Goal: Task Accomplishment & Management: Manage account settings

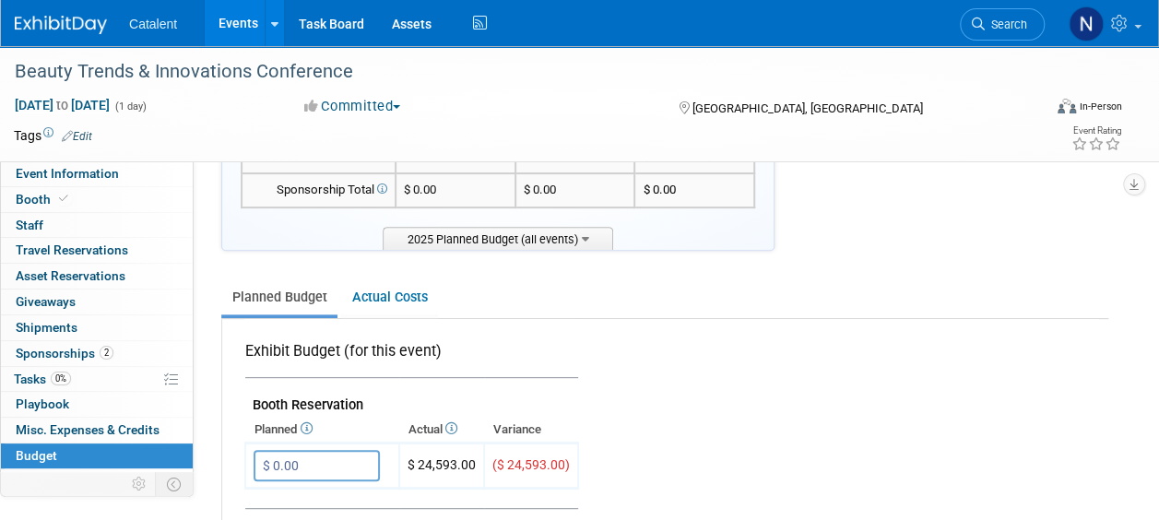
scroll to position [277, 0]
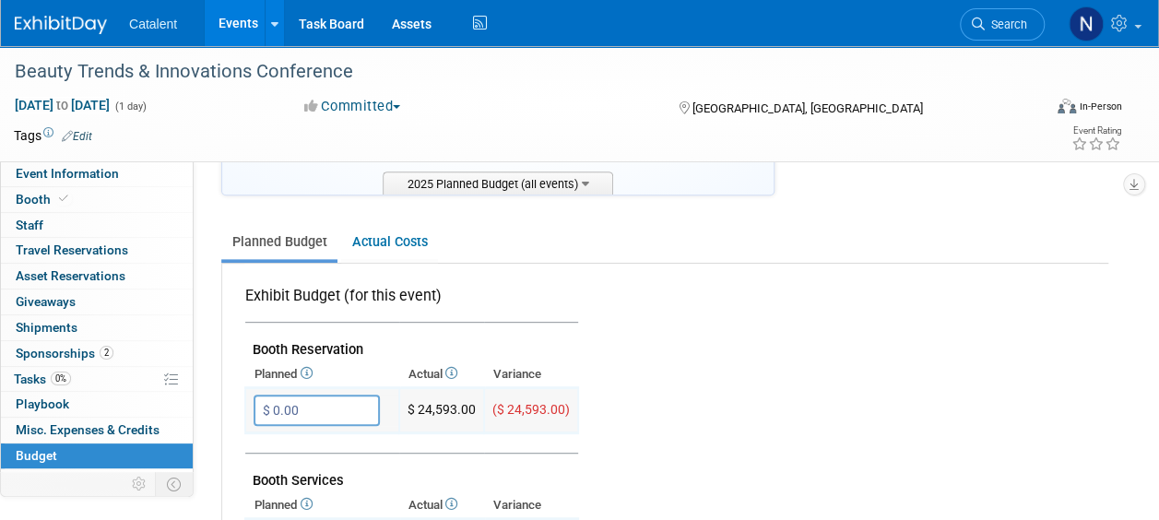
click at [359, 409] on input "$ 0.00" at bounding box center [317, 410] width 126 height 31
click at [414, 242] on link "Actual Costs" at bounding box center [389, 242] width 97 height 34
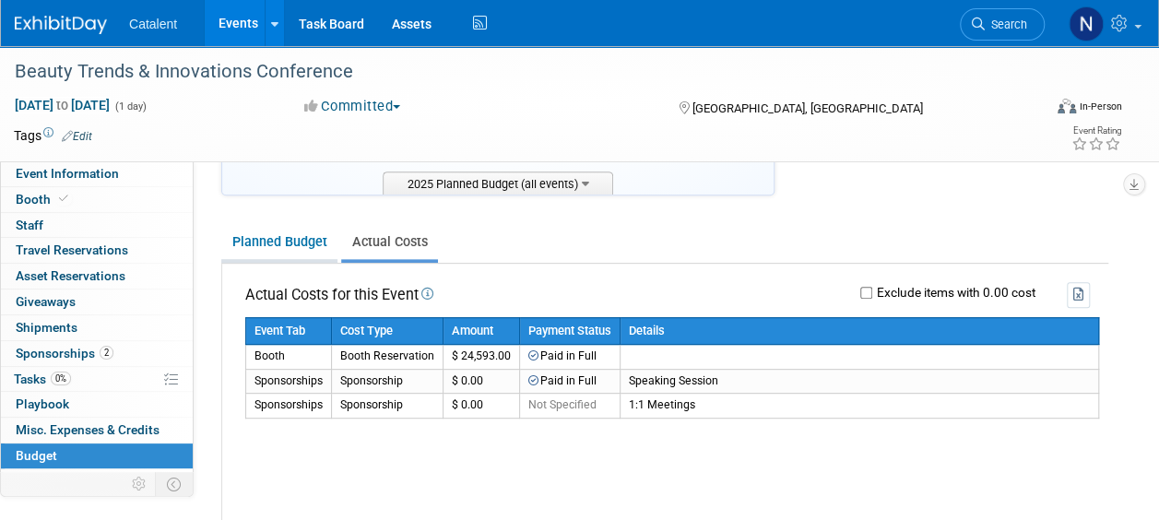
click at [264, 238] on link "Planned Budget" at bounding box center [279, 242] width 116 height 34
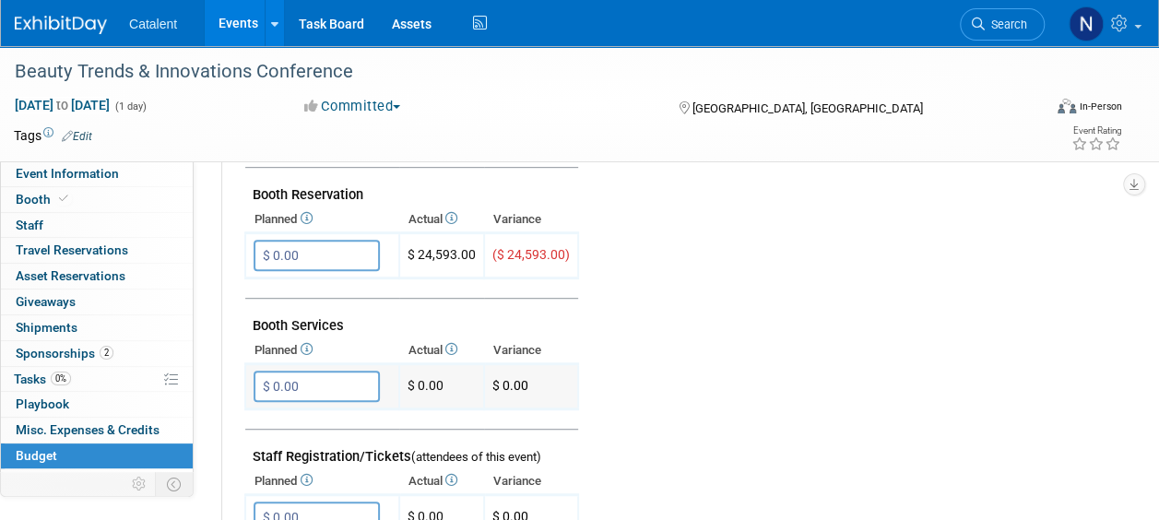
scroll to position [461, 0]
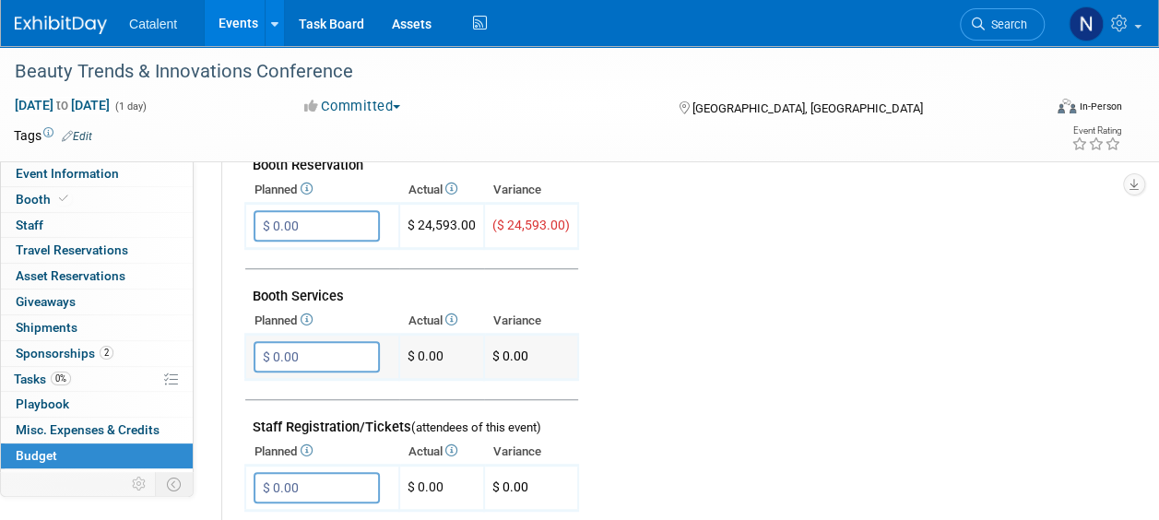
click at [293, 348] on input "$ 0.00" at bounding box center [317, 356] width 126 height 31
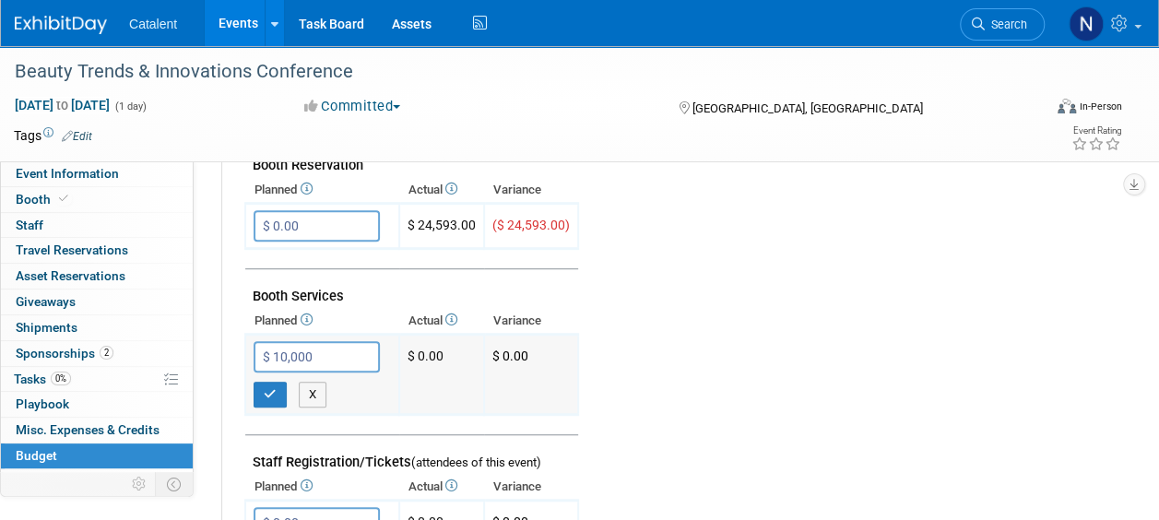
click at [267, 351] on input "$ 10,000" at bounding box center [317, 356] width 126 height 31
type input "$ 10,000.00"
click at [312, 318] on icon at bounding box center [305, 320] width 15 height 12
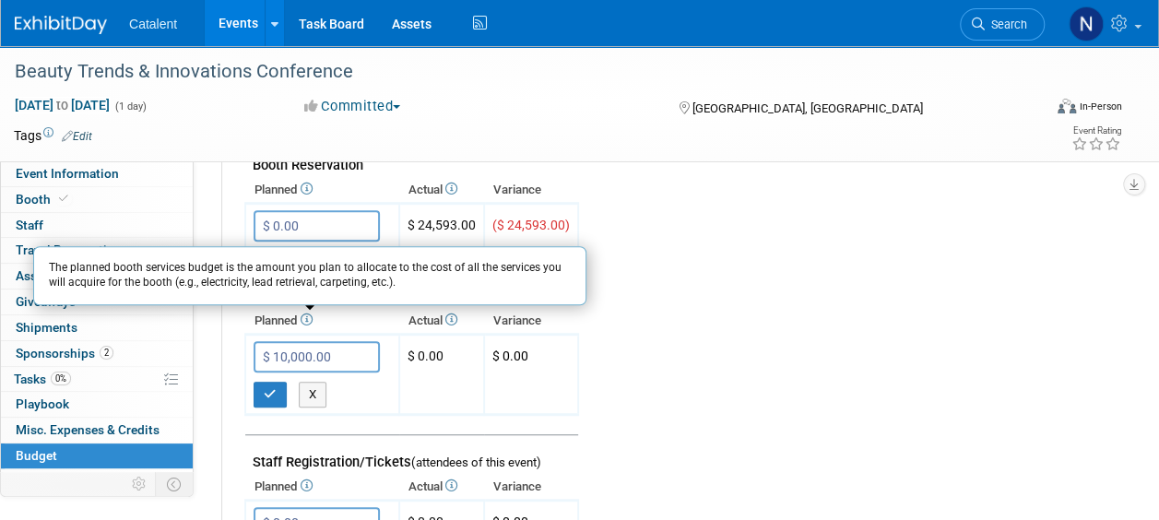
click at [312, 318] on icon at bounding box center [305, 320] width 15 height 12
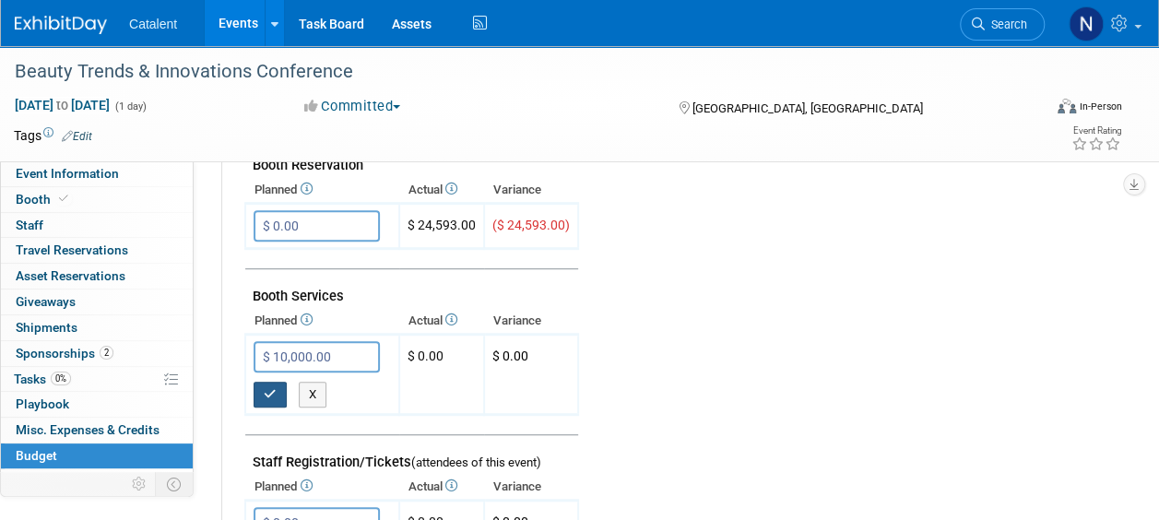
drag, startPoint x: 266, startPoint y: 398, endPoint x: 756, endPoint y: 98, distance: 575.3
click at [266, 396] on button "button" at bounding box center [270, 395] width 33 height 26
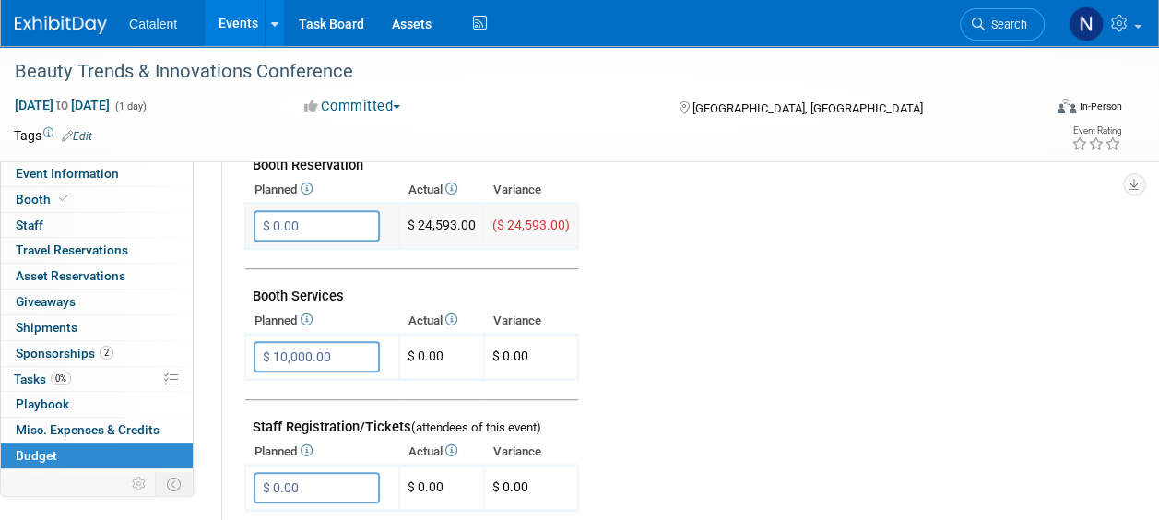
click at [431, 223] on span "$ 24,593.00" at bounding box center [442, 225] width 68 height 15
click at [310, 222] on input "$ 0.00" at bounding box center [317, 225] width 126 height 31
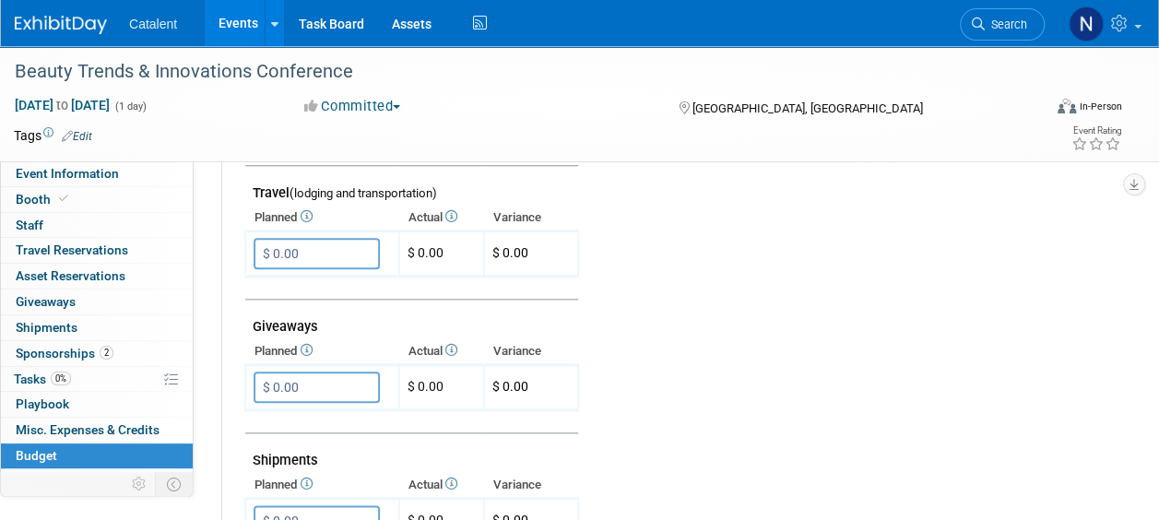
scroll to position [830, 0]
